Goal: Check status

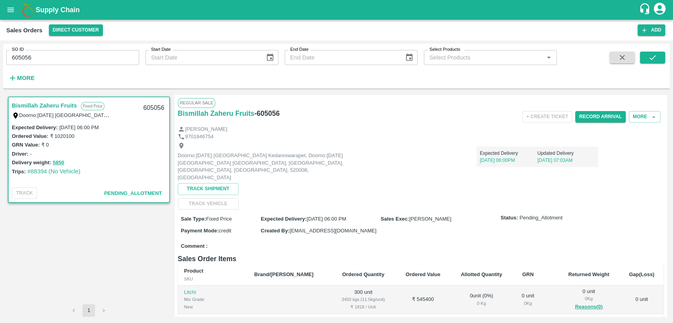
scroll to position [133, 0]
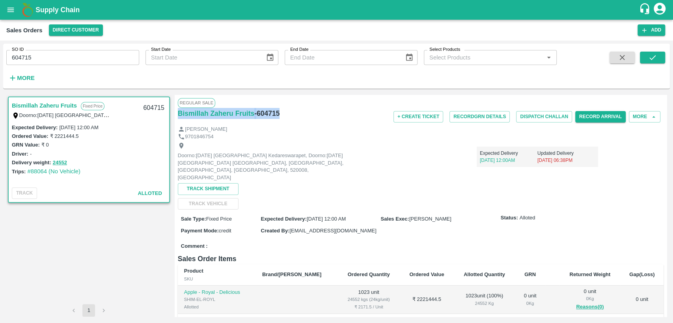
click at [6, 12] on button "open drawer" at bounding box center [11, 10] width 18 height 18
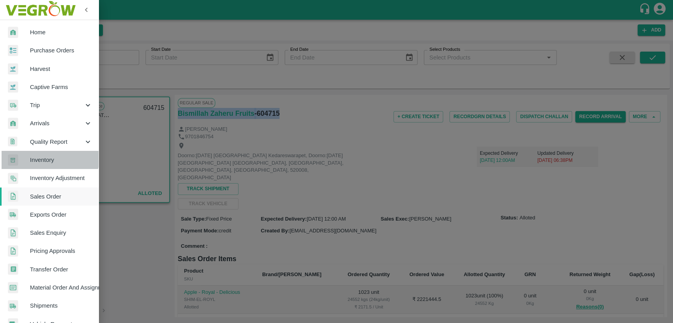
click at [47, 156] on span "Inventory" at bounding box center [61, 160] width 62 height 9
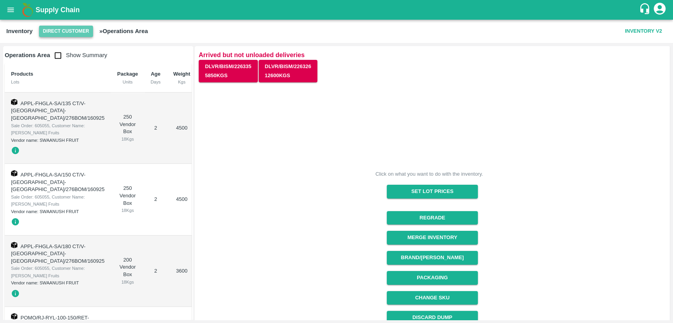
click at [45, 32] on button "Direct Customer" at bounding box center [66, 31] width 54 height 11
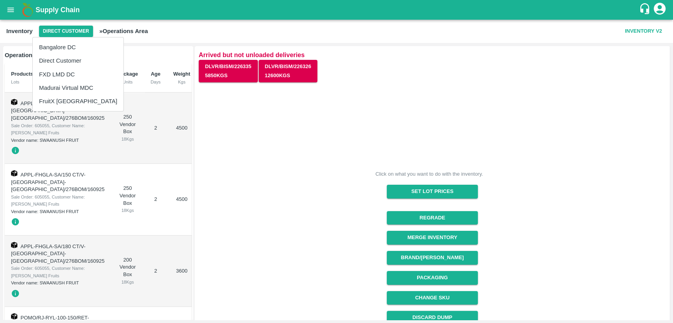
click at [64, 104] on li "FruitX [GEOGRAPHIC_DATA]" at bounding box center [78, 101] width 91 height 13
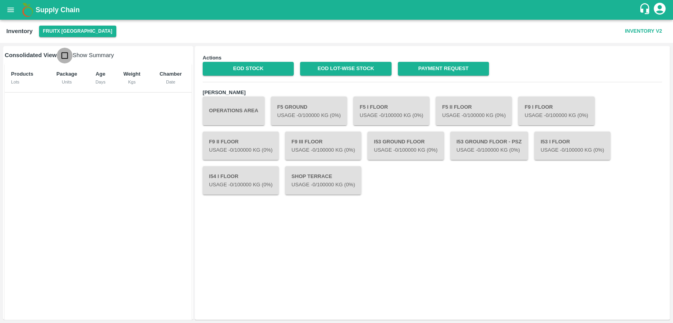
click at [60, 56] on input "checkbox" at bounding box center [65, 56] width 16 height 16
checkbox input "true"
click at [255, 67] on link "EOD Stock" at bounding box center [248, 69] width 91 height 14
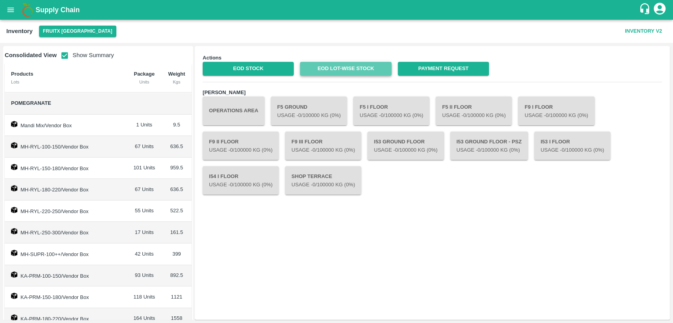
click at [368, 71] on link "EOD Lot-wise Stock" at bounding box center [345, 69] width 91 height 14
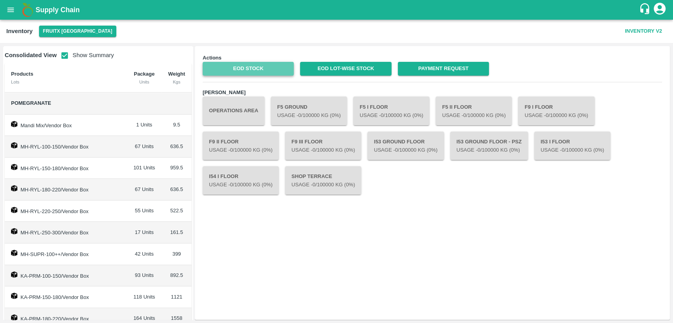
click at [253, 68] on link "EOD Stock" at bounding box center [248, 69] width 91 height 14
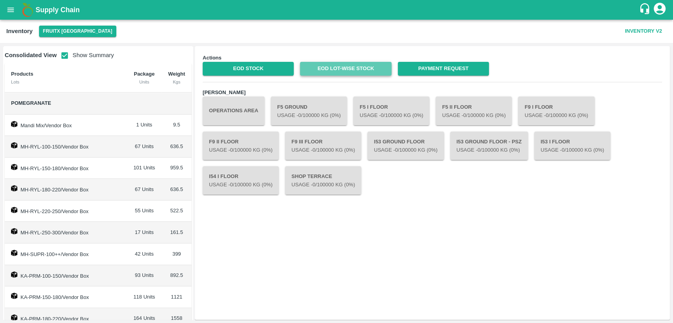
click at [333, 70] on link "EOD Lot-wise Stock" at bounding box center [345, 69] width 91 height 14
